Goal: Task Accomplishment & Management: Manage account settings

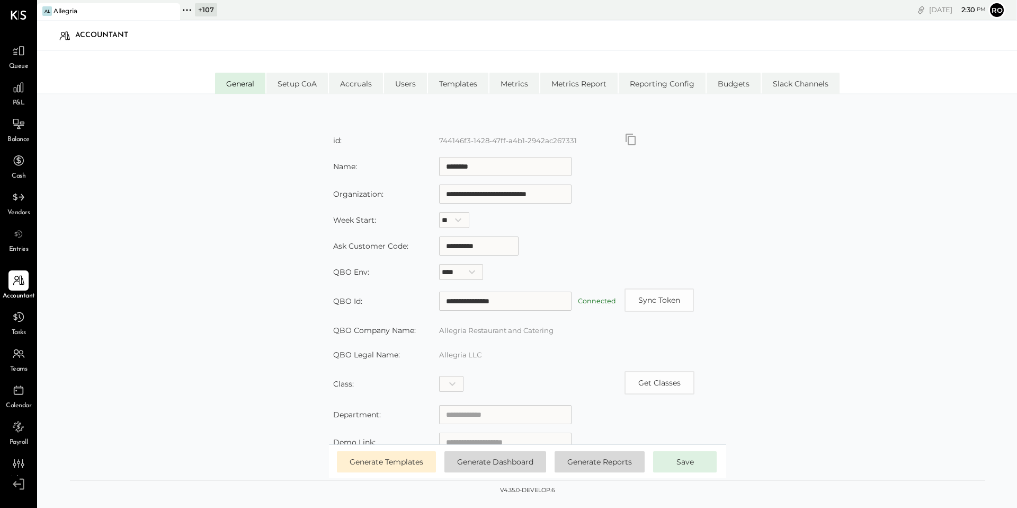
click at [77, 12] on div "Allegria" at bounding box center [66, 10] width 24 height 9
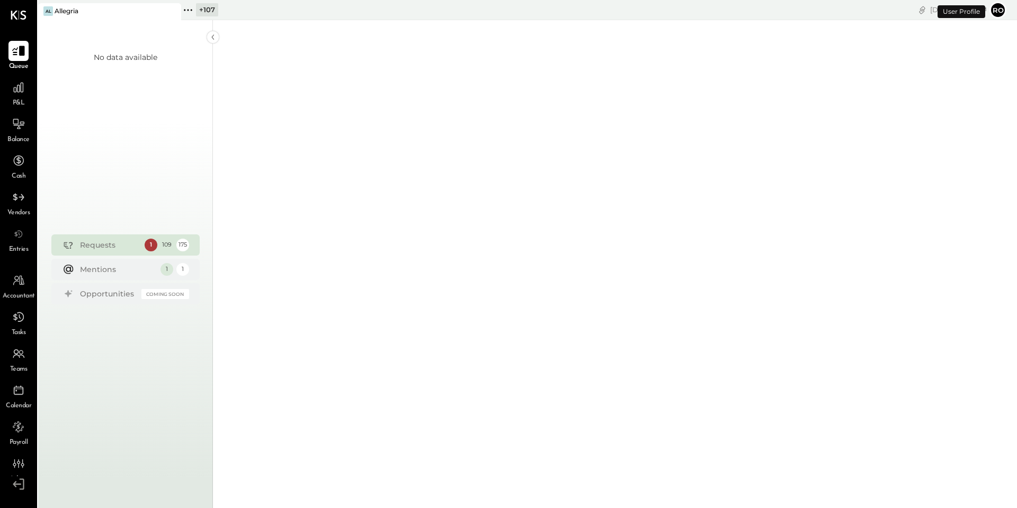
click at [21, 48] on icon at bounding box center [18, 51] width 13 height 10
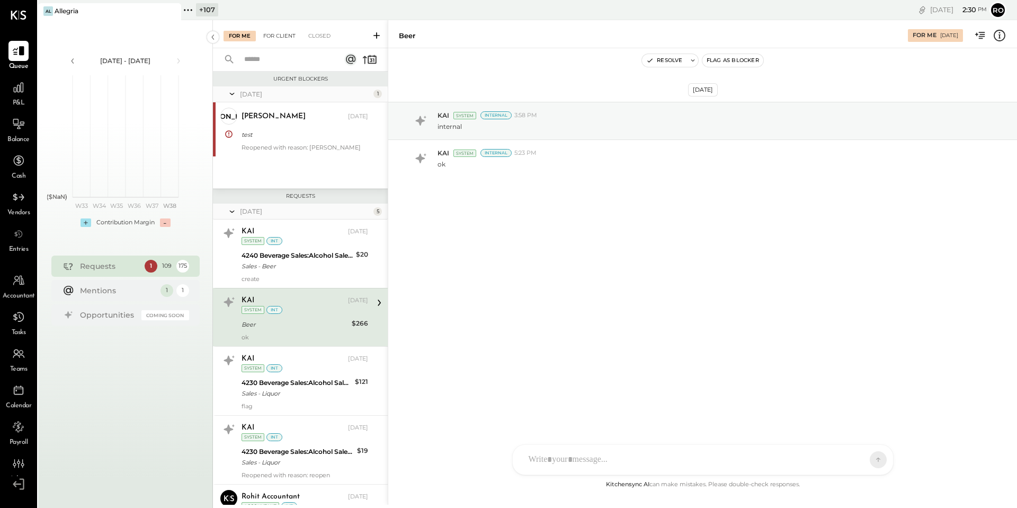
click at [287, 32] on div "For Client" at bounding box center [279, 36] width 43 height 11
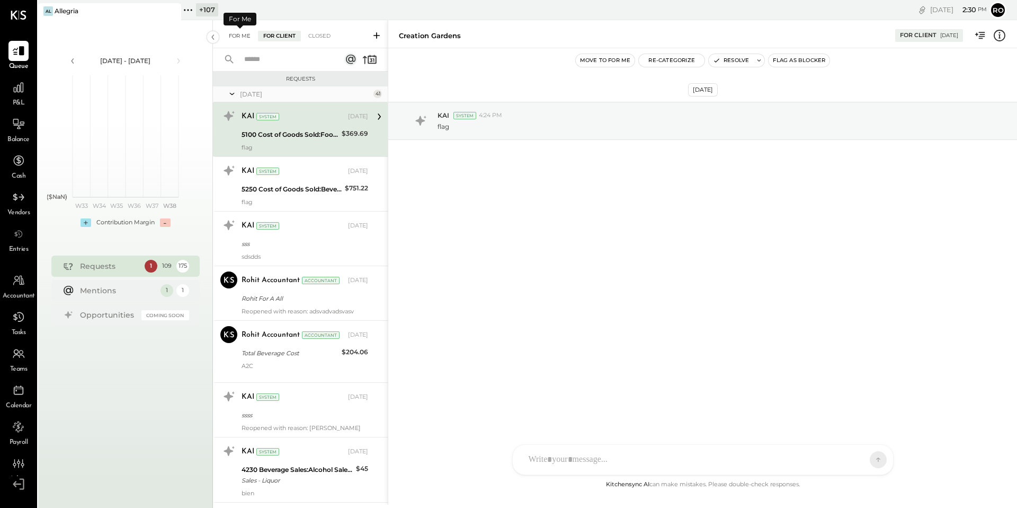
click at [238, 39] on div "For Me" at bounding box center [240, 36] width 32 height 11
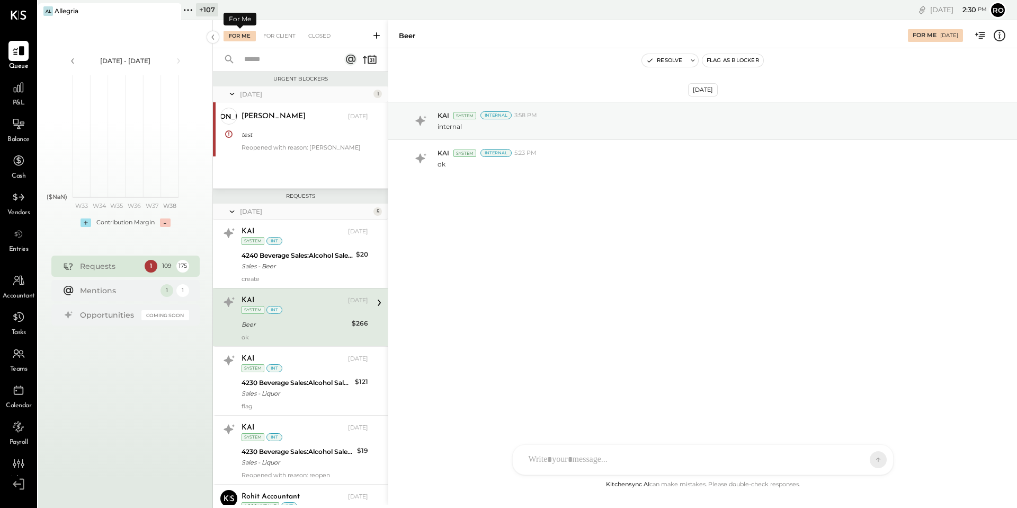
scroll to position [29, 0]
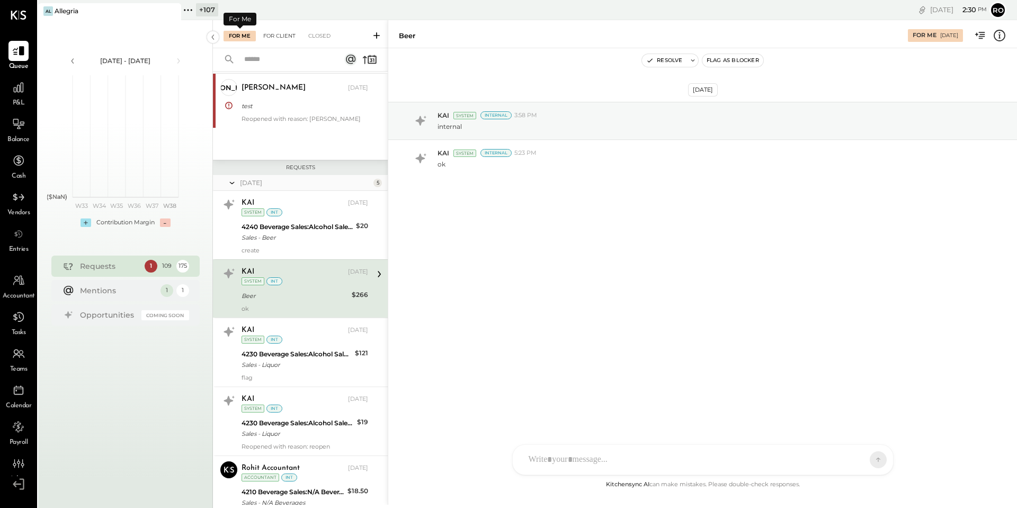
click at [285, 37] on div "For Client" at bounding box center [279, 36] width 43 height 11
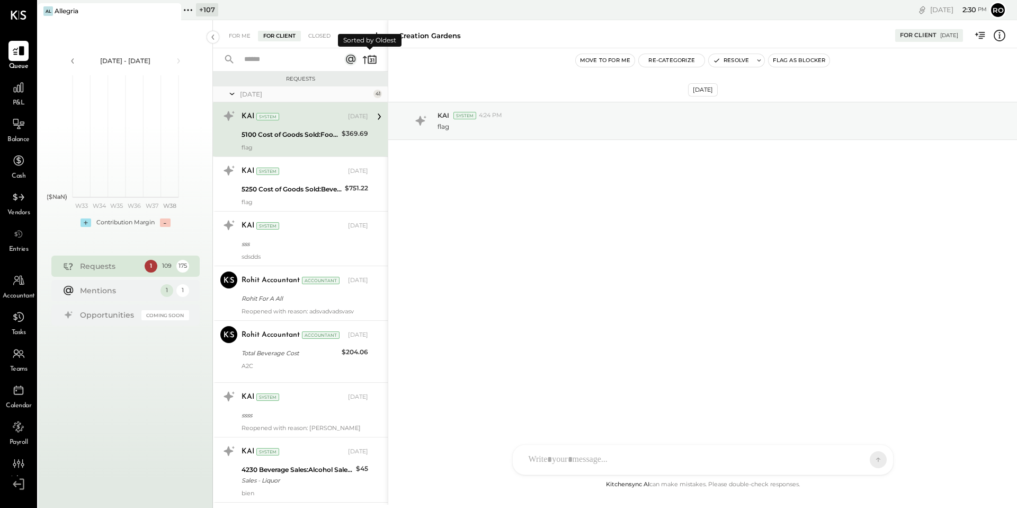
click at [374, 63] on icon at bounding box center [372, 60] width 8 height 8
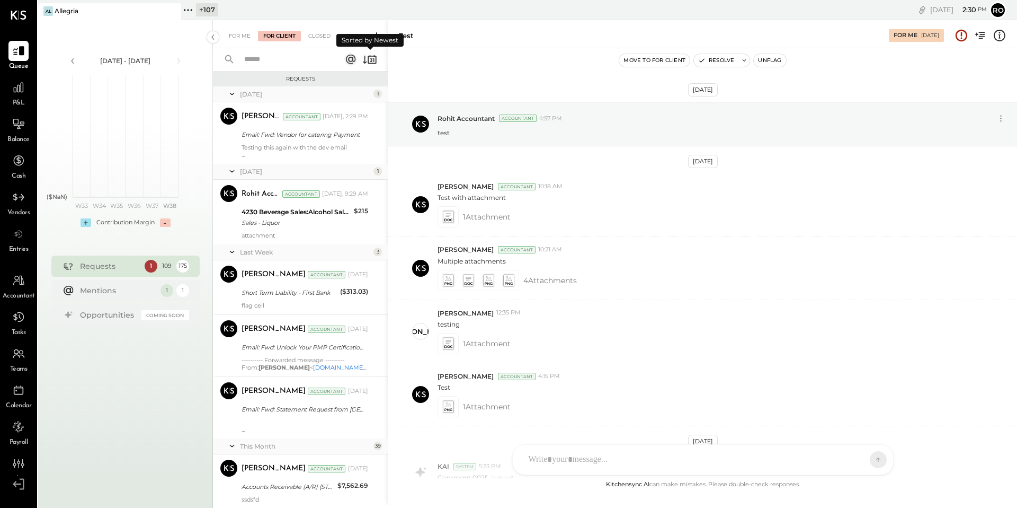
scroll to position [936, 0]
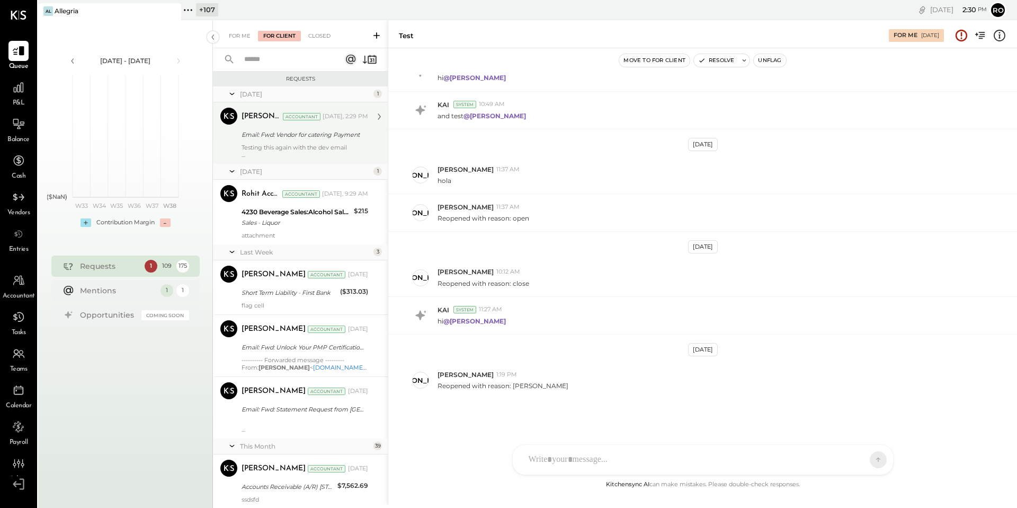
click at [361, 146] on div "Testing this again with the dev email ---------- Forwarded message --------- Fr…" at bounding box center [305, 151] width 127 height 15
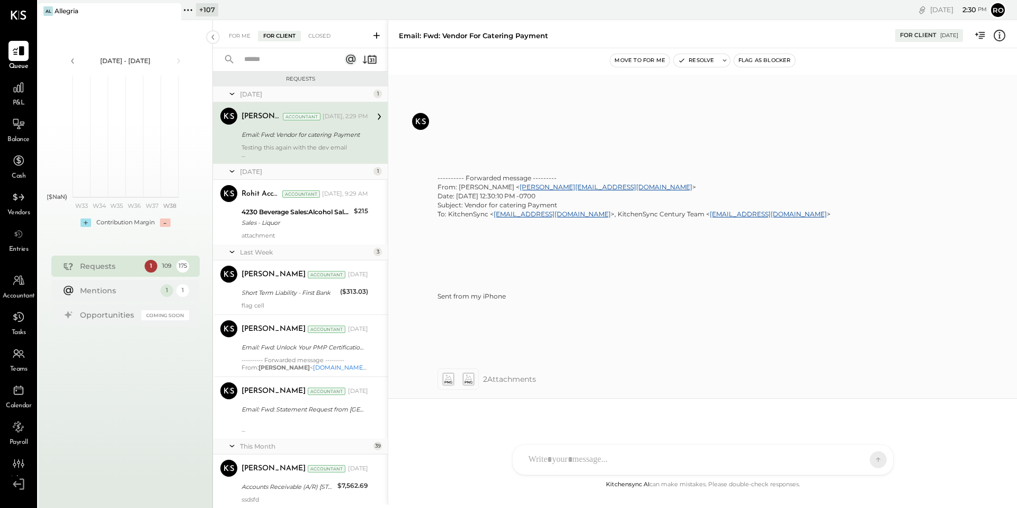
scroll to position [321, 0]
click at [453, 382] on icon at bounding box center [447, 378] width 11 height 12
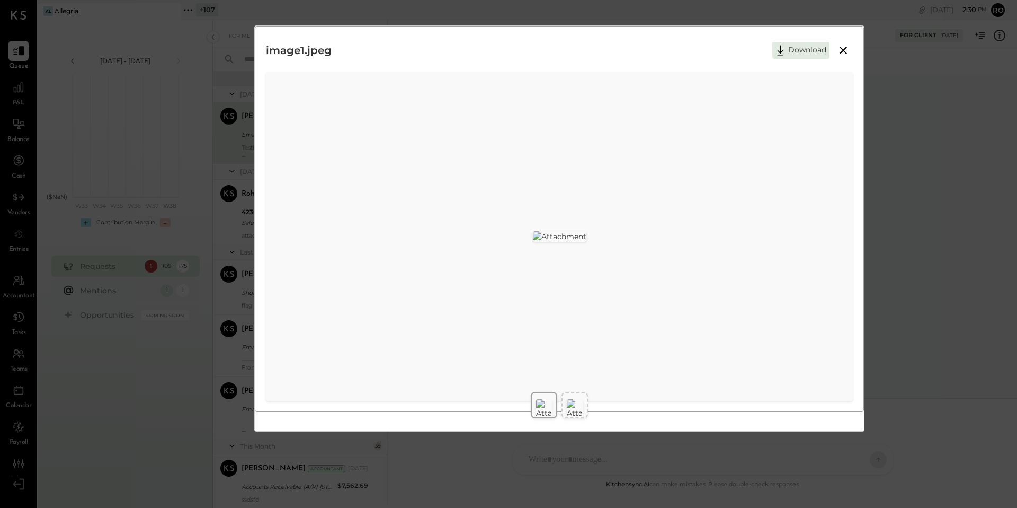
click at [582, 407] on img at bounding box center [575, 408] width 16 height 19
click at [527, 405] on div at bounding box center [559, 404] width 609 height 35
click at [549, 405] on img at bounding box center [544, 408] width 16 height 19
click at [578, 406] on img at bounding box center [575, 408] width 16 height 19
click at [846, 49] on icon at bounding box center [843, 50] width 13 height 13
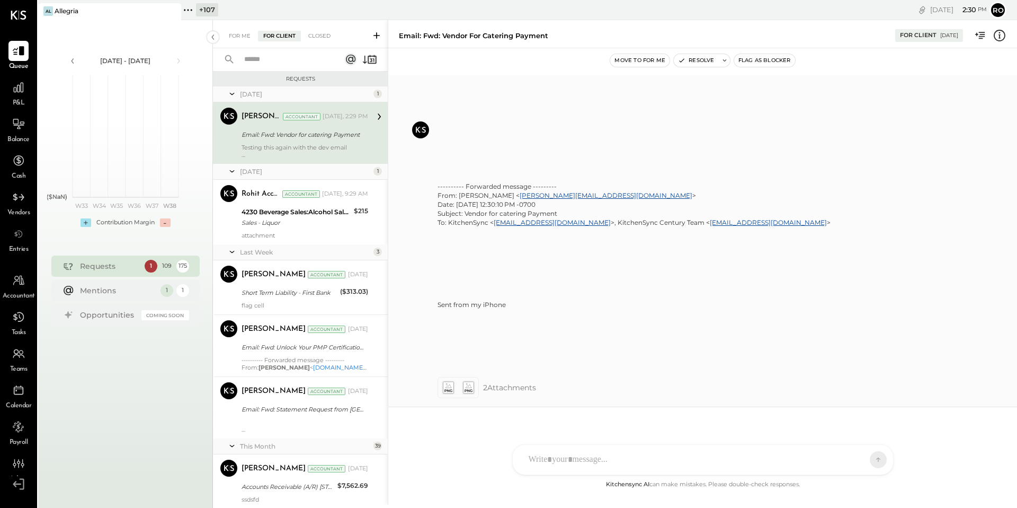
scroll to position [247, 0]
click at [450, 389] on icon at bounding box center [448, 387] width 6 height 5
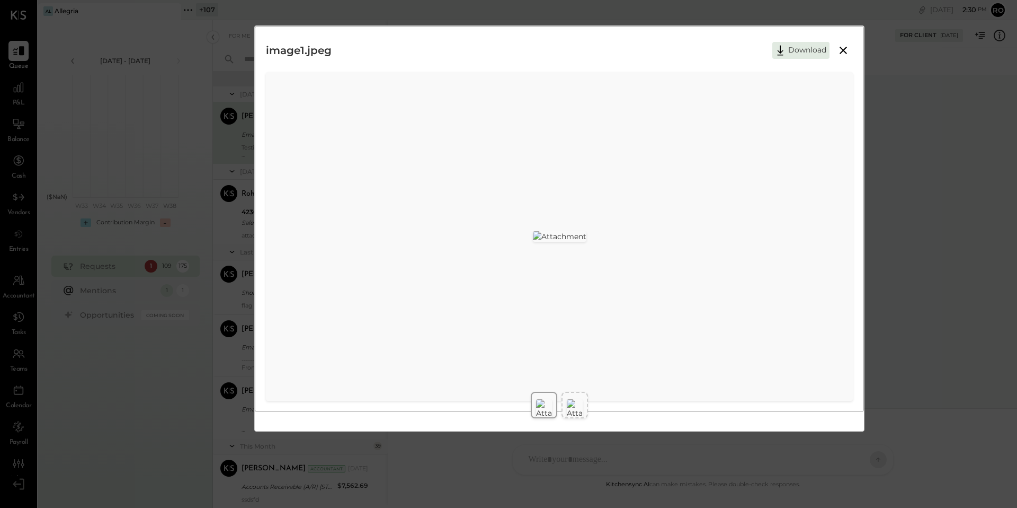
click at [849, 54] on button at bounding box center [843, 50] width 19 height 14
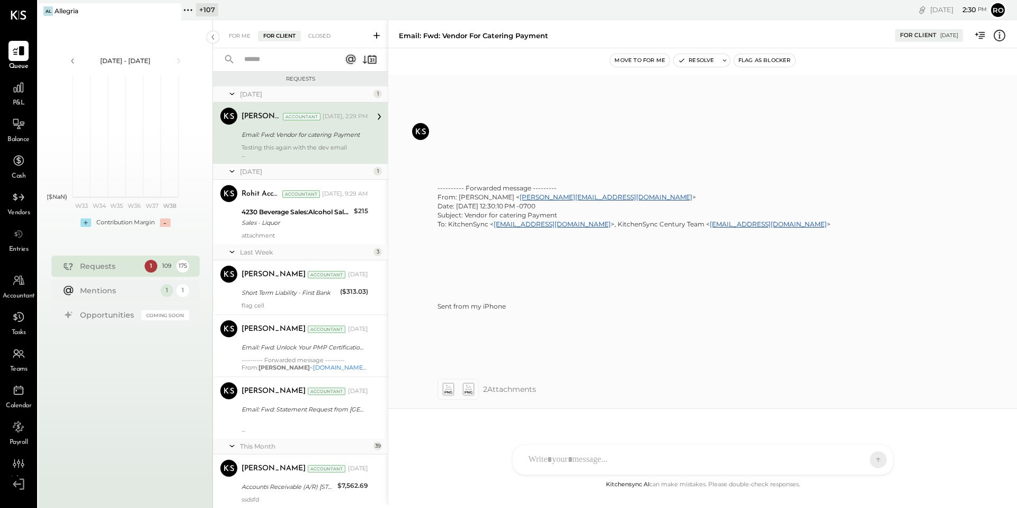
click at [465, 395] on icon at bounding box center [468, 389] width 11 height 12
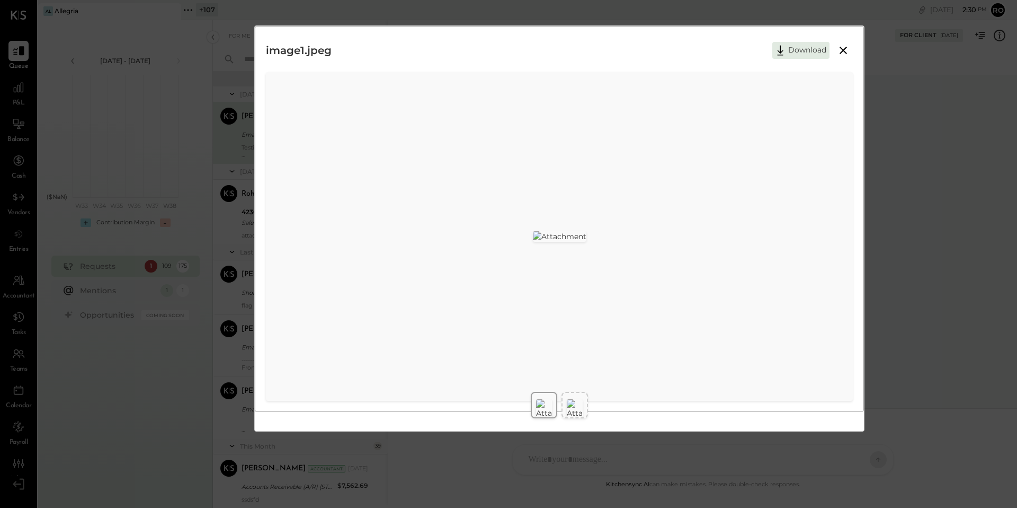
click at [841, 48] on icon at bounding box center [843, 50] width 13 height 13
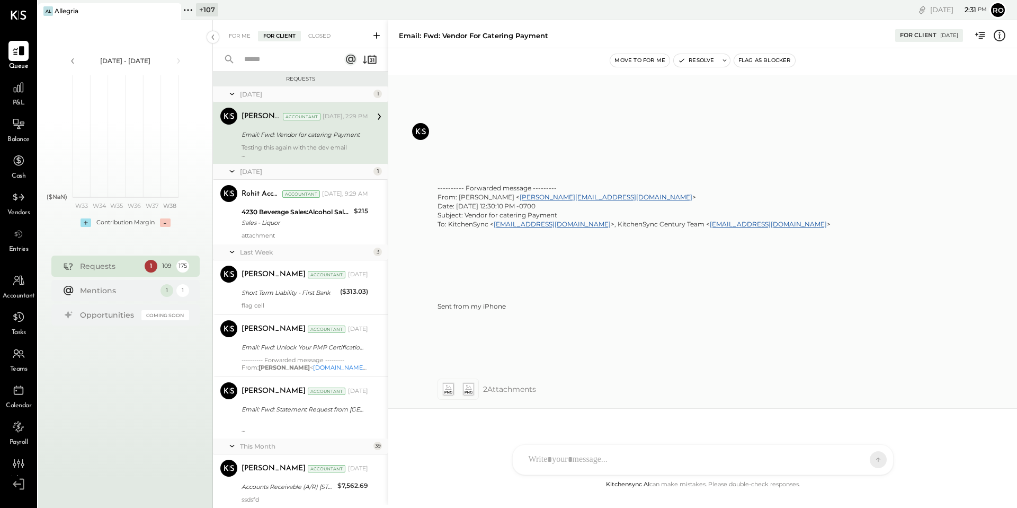
click at [886, 183] on div "---------- Forwarded message --------- From: [PERSON_NAME] < [PERSON_NAME][EMAI…" at bounding box center [709, 215] width 543 height 64
click at [917, 247] on div "---------- Forwarded message --------- From: [PERSON_NAME] < [PERSON_NAME][EMAI…" at bounding box center [709, 215] width 543 height 64
click at [727, 460] on div at bounding box center [703, 459] width 380 height 30
click at [872, 457] on icon at bounding box center [870, 459] width 10 height 11
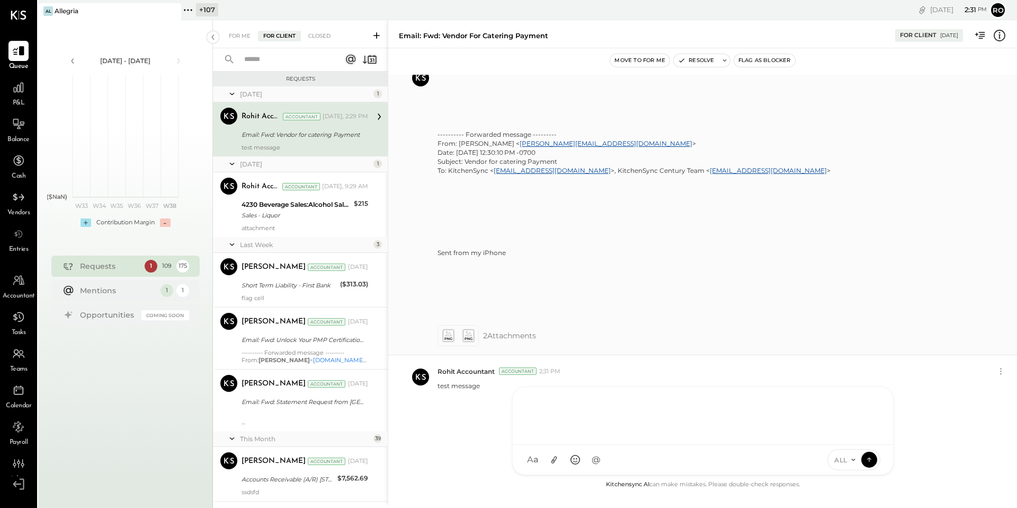
scroll to position [365, 0]
click at [870, 458] on icon at bounding box center [869, 458] width 4 height 2
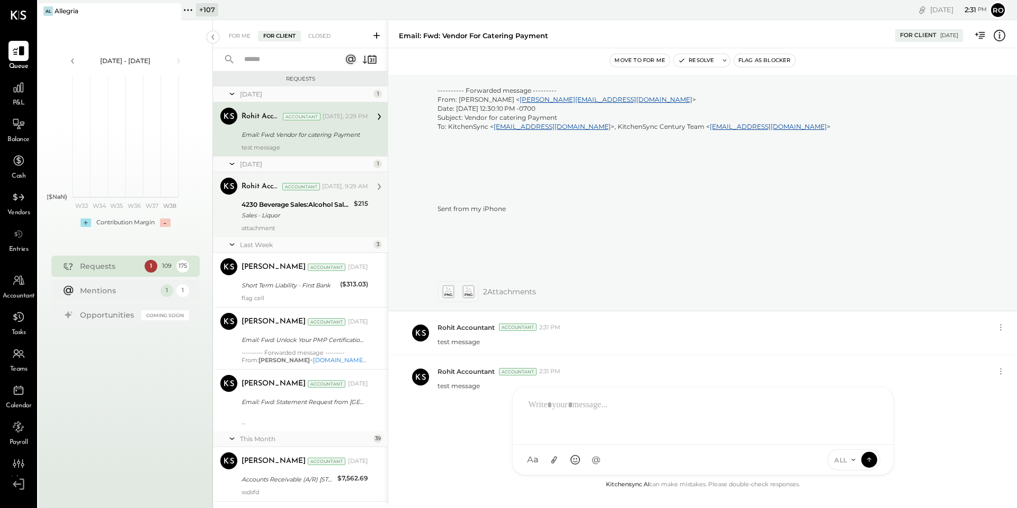
click at [299, 226] on div "attachment" at bounding box center [305, 227] width 127 height 7
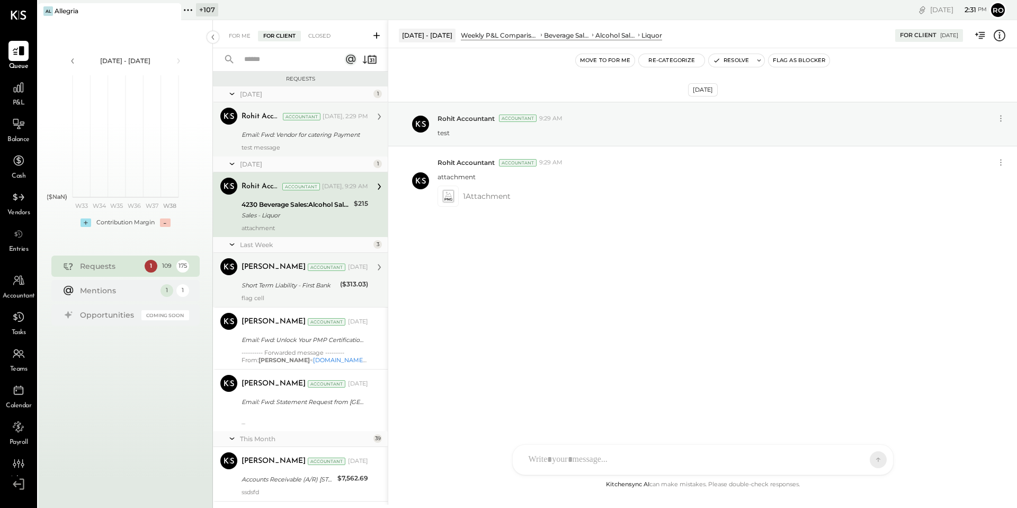
click at [295, 280] on div "Short Term Liability - First Bank" at bounding box center [289, 285] width 95 height 11
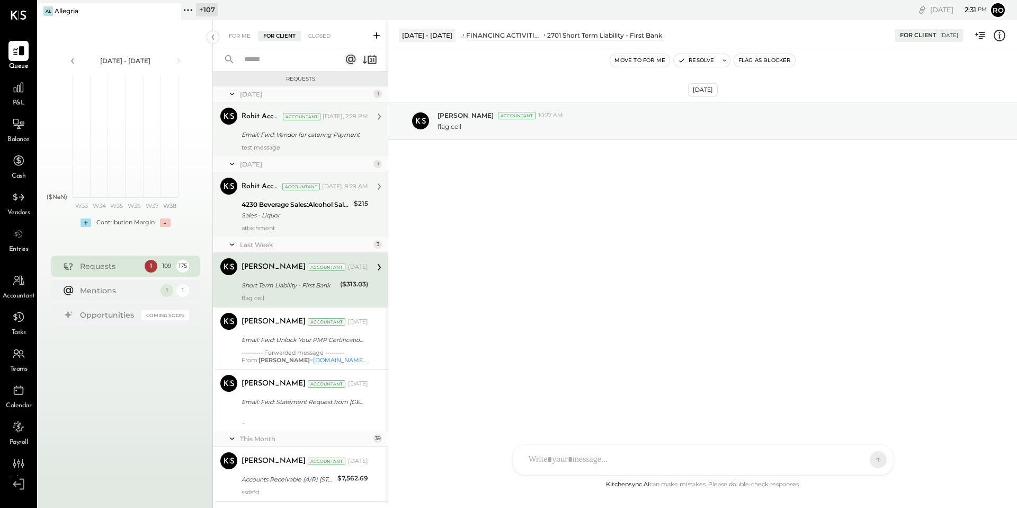
click at [275, 149] on div "test message" at bounding box center [305, 147] width 127 height 7
